Goal: Navigation & Orientation: Find specific page/section

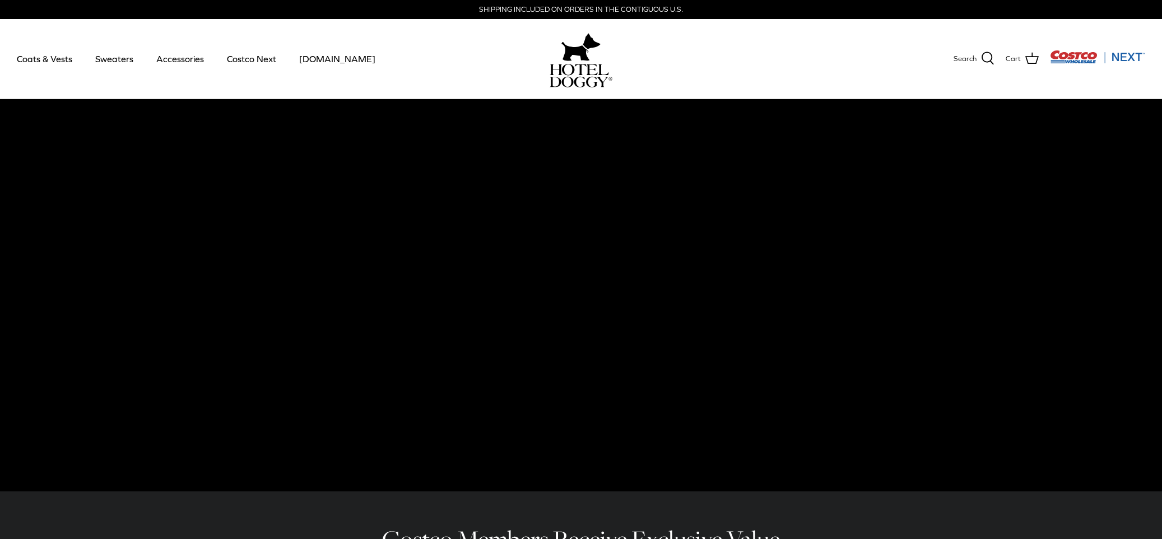
drag, startPoint x: 1159, startPoint y: 116, endPoint x: 1164, endPoint y: 171, distance: 55.1
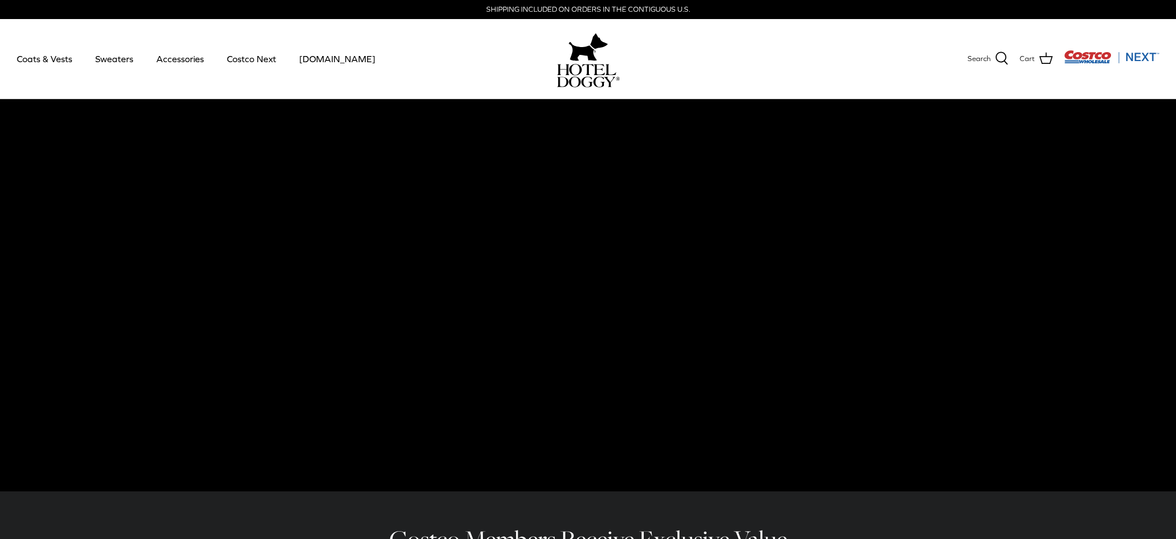
drag, startPoint x: 1172, startPoint y: 127, endPoint x: 1175, endPoint y: 164, distance: 36.5
click at [1124, 165] on video at bounding box center [588, 295] width 1176 height 392
click at [791, 198] on video at bounding box center [588, 295] width 1176 height 392
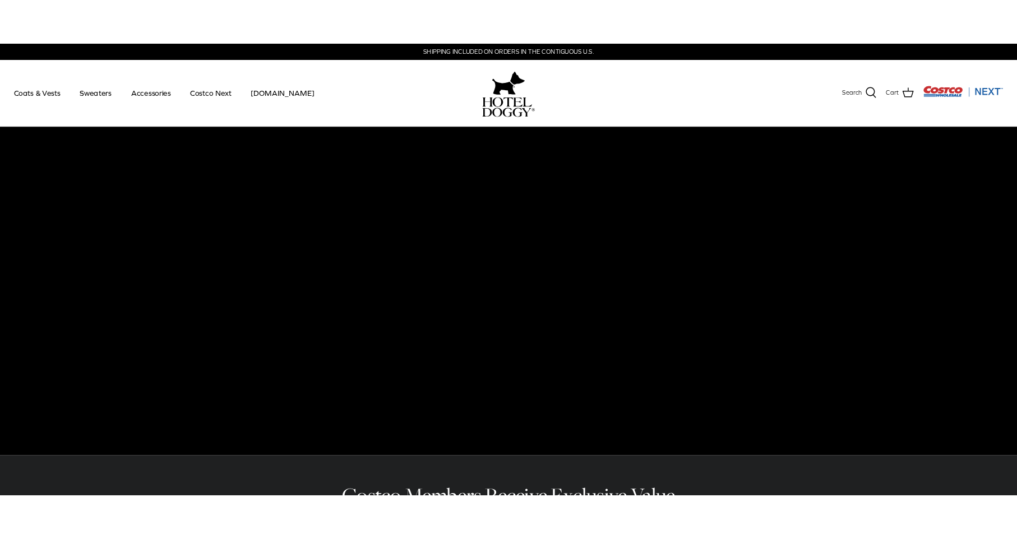
scroll to position [0, 8]
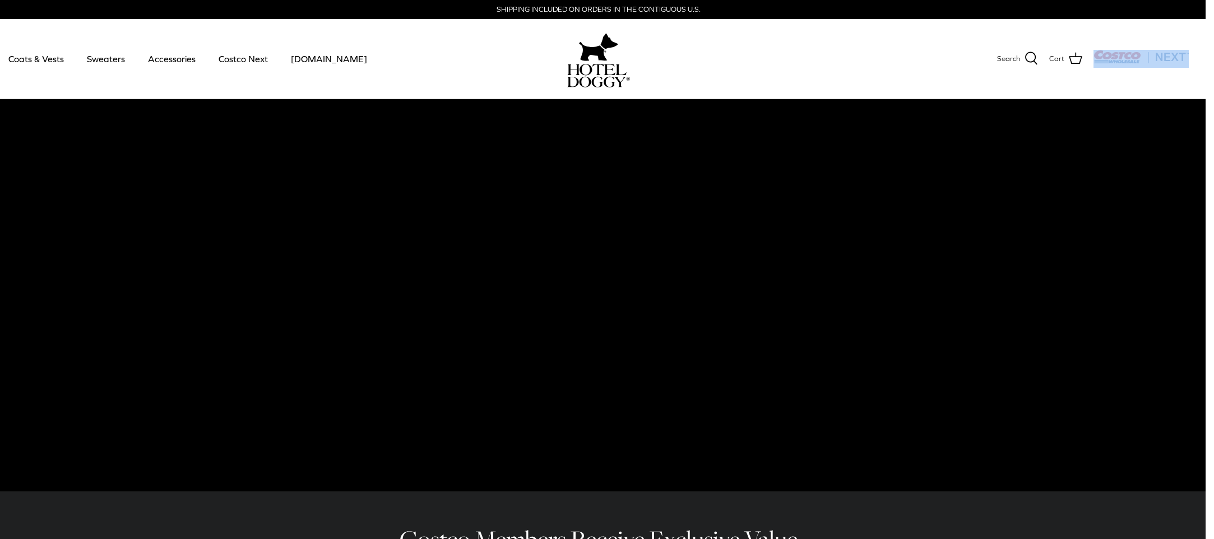
drag, startPoint x: 1209, startPoint y: 88, endPoint x: 1184, endPoint y: 164, distance: 80.3
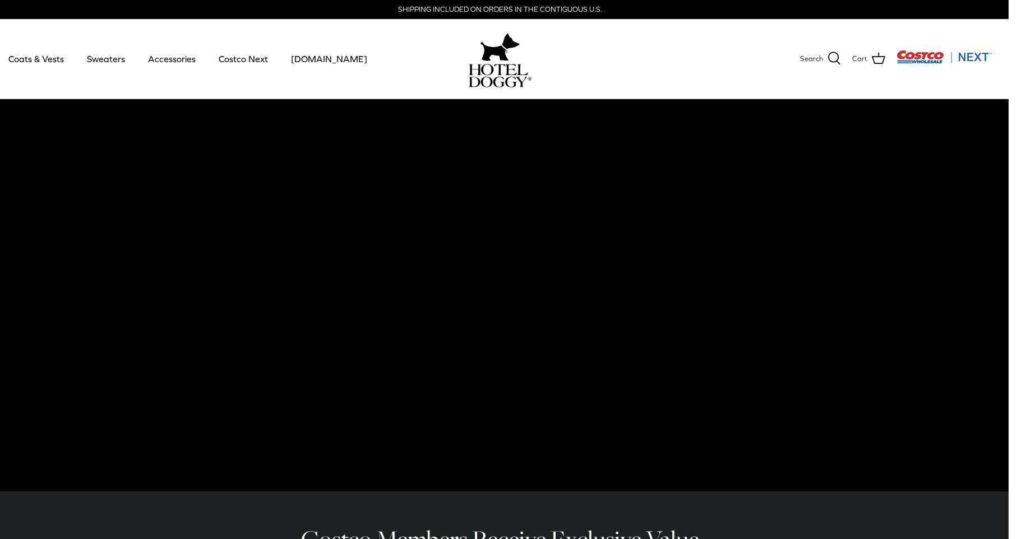
drag, startPoint x: 996, startPoint y: 133, endPoint x: 1017, endPoint y: 127, distance: 21.6
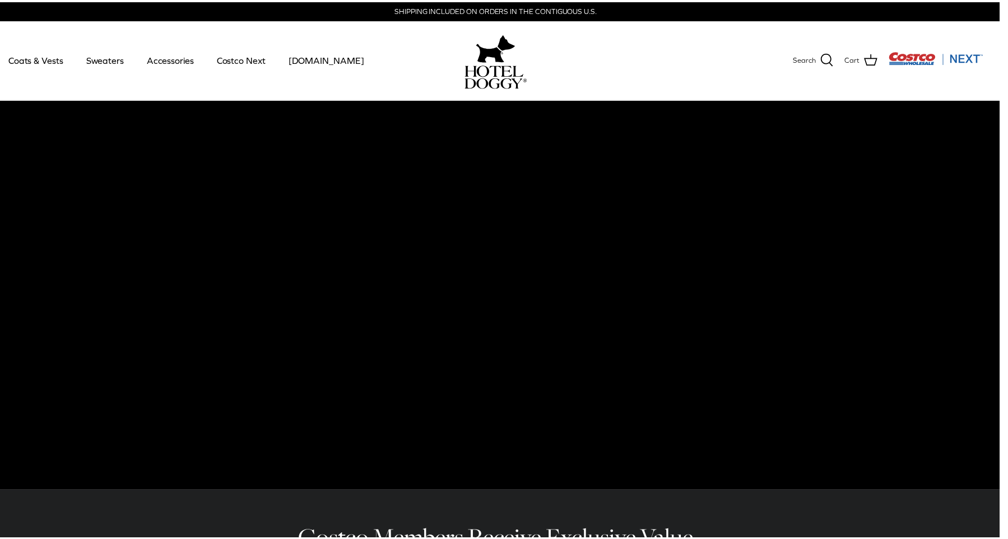
scroll to position [0, 11]
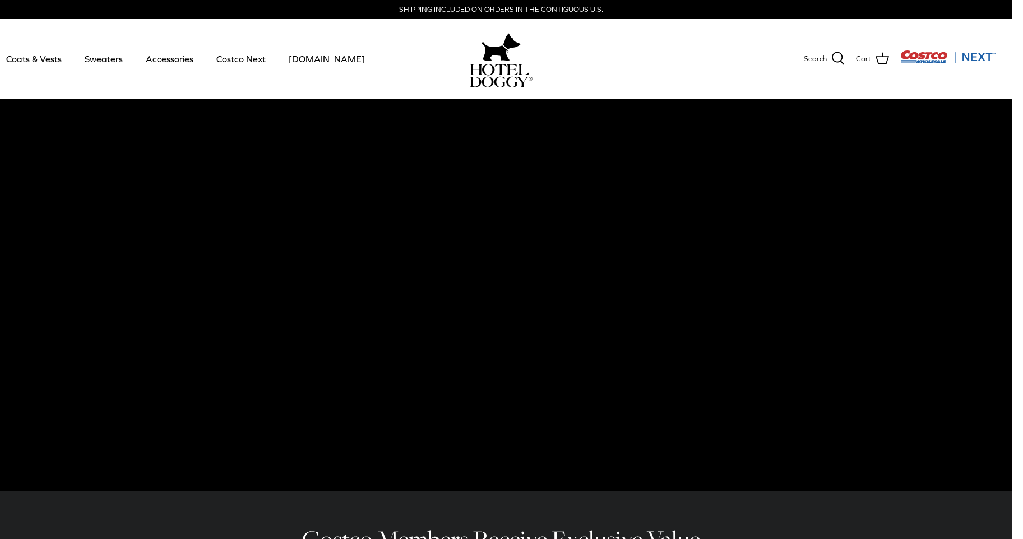
drag, startPoint x: 1017, startPoint y: 127, endPoint x: 1015, endPoint y: 141, distance: 14.2
click at [159, 58] on link "Accessories" at bounding box center [170, 59] width 68 height 38
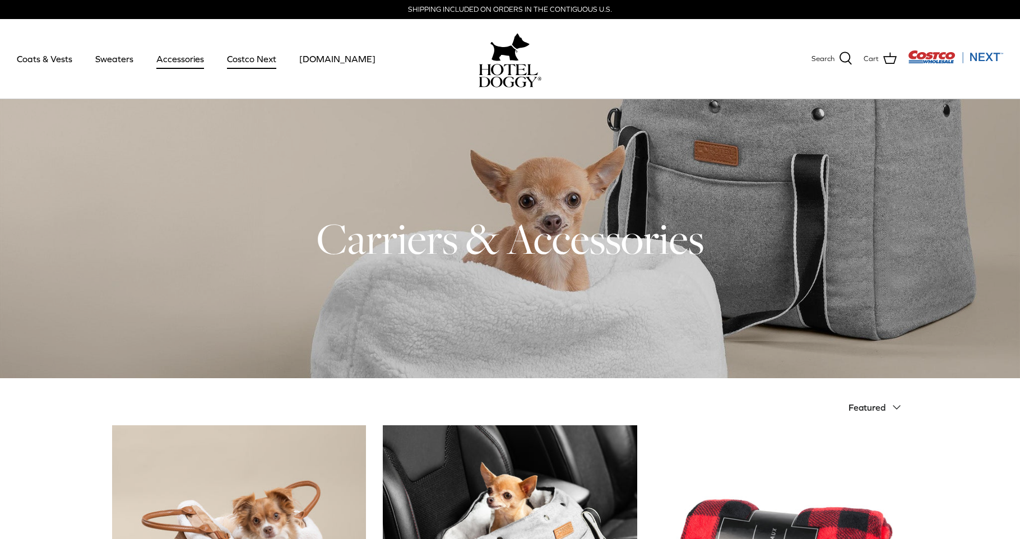
click at [263, 63] on link "Costco Next" at bounding box center [251, 59] width 69 height 38
